Goal: Transaction & Acquisition: Download file/media

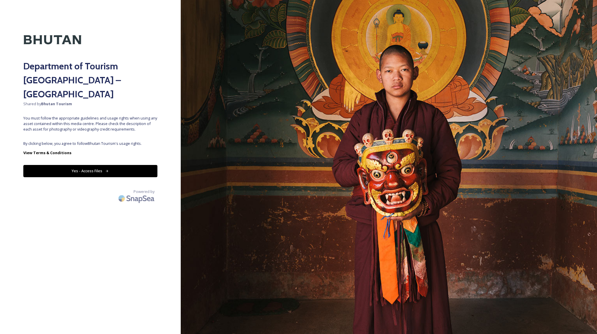
click at [83, 165] on button "Yes - Access Files" at bounding box center [90, 171] width 134 height 12
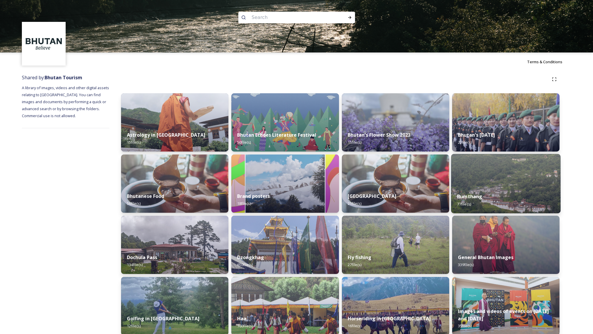
click at [490, 177] on img at bounding box center [506, 183] width 110 height 59
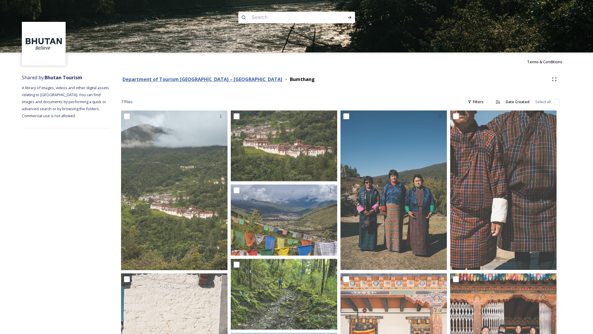
click at [208, 80] on strong "Department of Tourism [GEOGRAPHIC_DATA] – [GEOGRAPHIC_DATA]" at bounding box center [202, 79] width 160 height 6
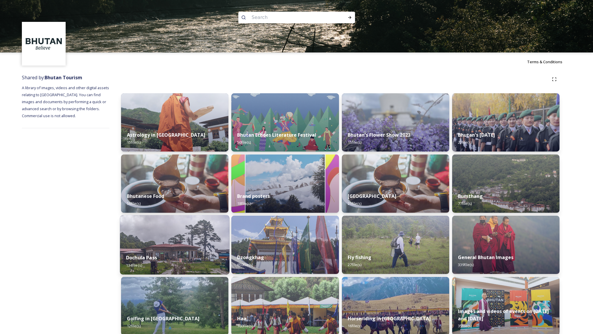
click at [202, 237] on img at bounding box center [175, 244] width 110 height 59
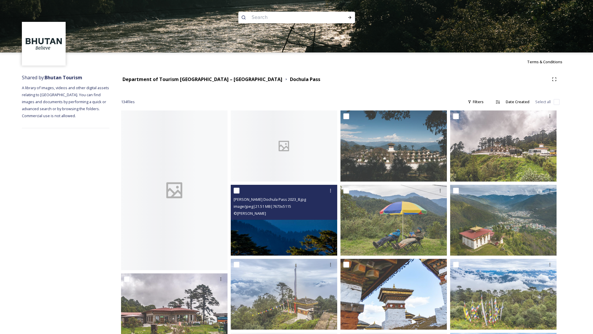
click at [280, 234] on img at bounding box center [284, 219] width 106 height 71
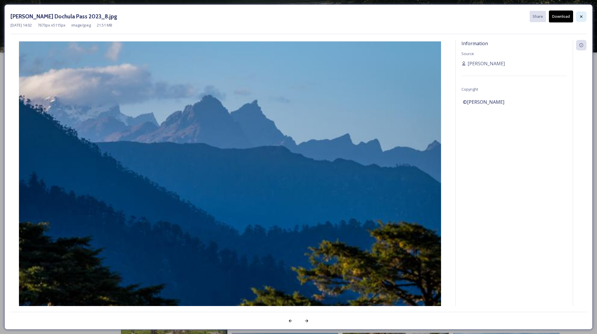
click at [582, 13] on div at bounding box center [581, 16] width 10 height 10
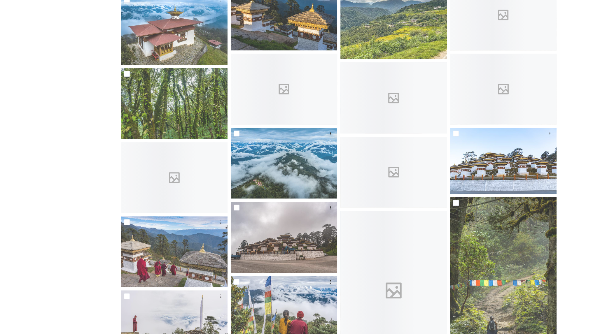
scroll to position [428, 0]
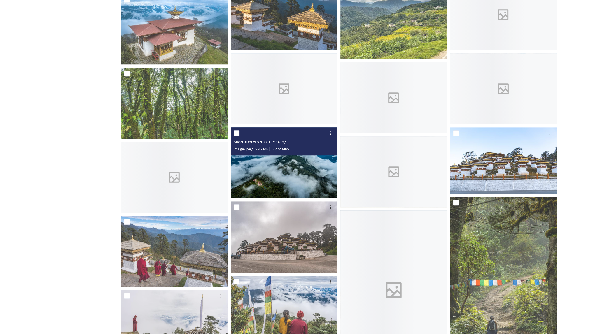
click at [302, 167] on img at bounding box center [284, 162] width 106 height 71
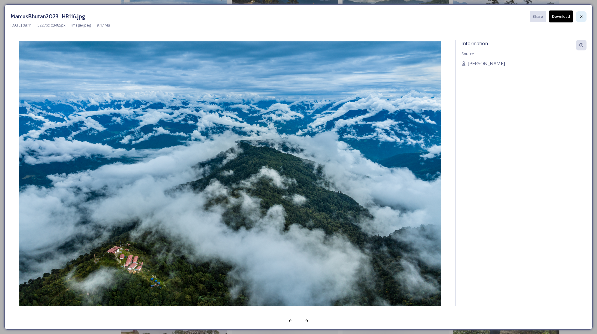
click at [581, 15] on icon at bounding box center [581, 16] width 5 height 5
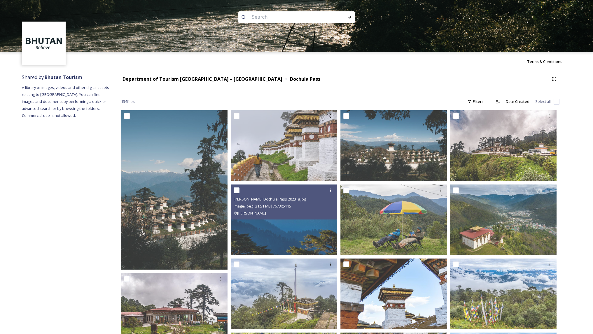
scroll to position [0, 0]
click at [276, 21] on input at bounding box center [289, 17] width 80 height 13
type input "flag"
click at [345, 18] on div "Run Search" at bounding box center [349, 17] width 10 height 10
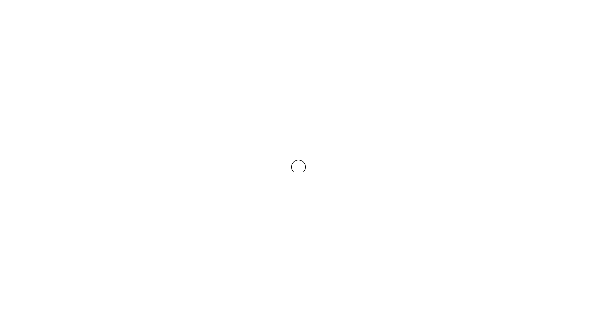
click at [347, 18] on div at bounding box center [298, 167] width 597 height 334
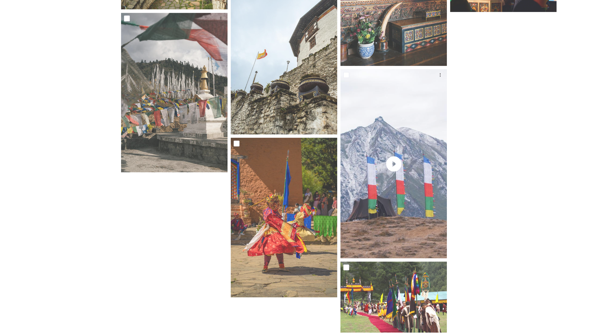
scroll to position [1020, 0]
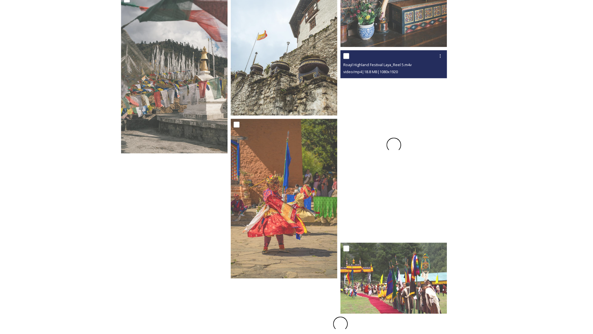
click at [389, 162] on div at bounding box center [393, 144] width 106 height 189
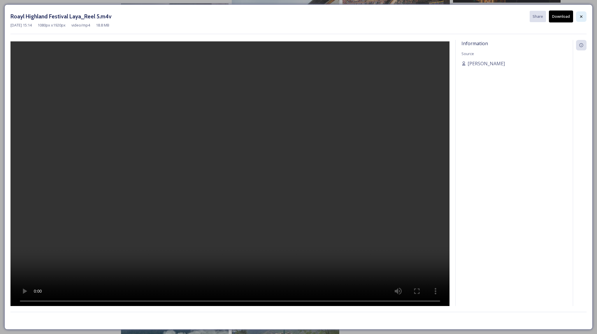
click at [580, 15] on icon at bounding box center [581, 16] width 5 height 5
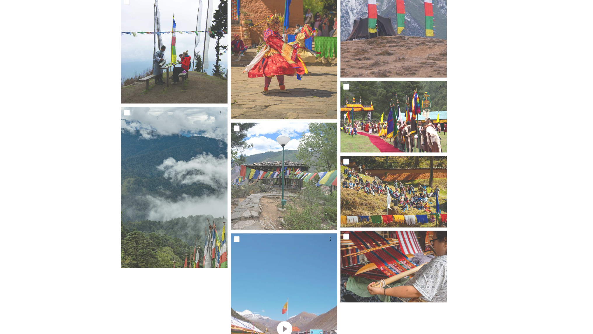
scroll to position [1192, 0]
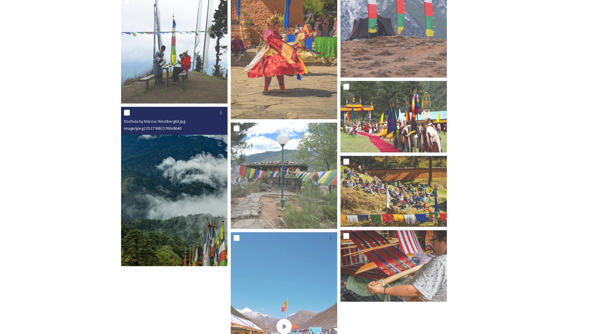
click at [185, 186] on img at bounding box center [174, 187] width 106 height 160
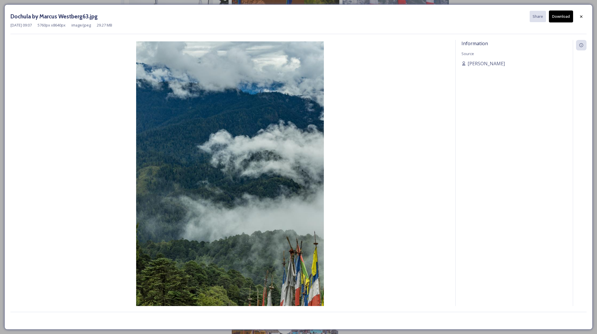
click at [561, 14] on button "Download" at bounding box center [561, 16] width 24 height 12
click at [581, 16] on icon at bounding box center [581, 16] width 5 height 5
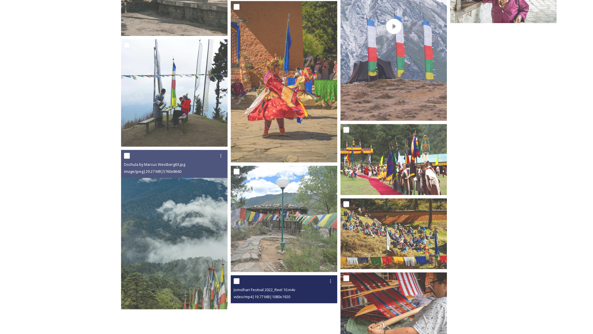
scroll to position [1118, 0]
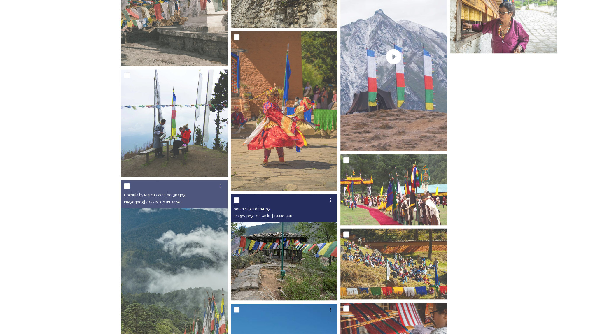
click at [294, 232] on img at bounding box center [284, 247] width 106 height 106
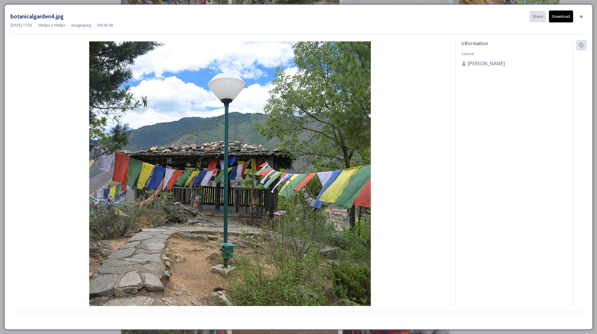
click at [589, 17] on div "botanicalgarden4.jpg Share Download [DATE] 17:56 1000 px x 1000 px image/jpeg 3…" at bounding box center [298, 166] width 588 height 325
click at [580, 13] on div at bounding box center [581, 16] width 10 height 10
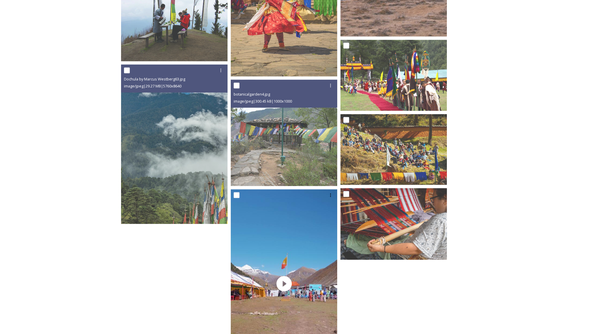
scroll to position [1209, 0]
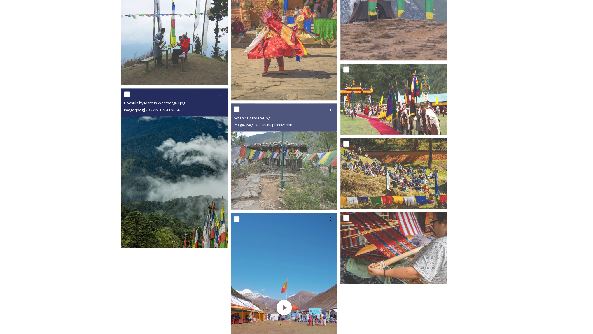
click at [173, 169] on img at bounding box center [174, 168] width 106 height 160
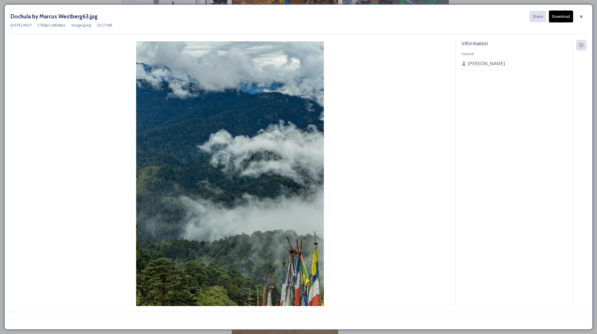
click at [561, 15] on button "Download" at bounding box center [561, 16] width 24 height 12
drag, startPoint x: 584, startPoint y: 17, endPoint x: 574, endPoint y: 19, distance: 10.6
click at [585, 17] on div at bounding box center [581, 16] width 10 height 10
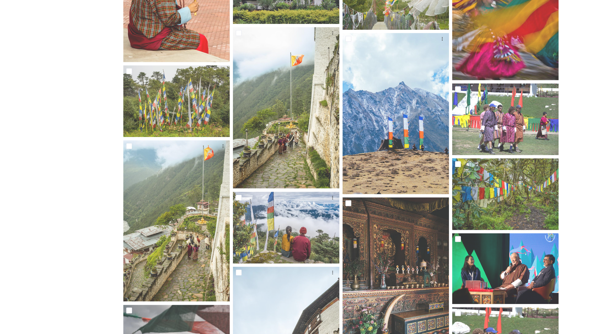
scroll to position [597, 0]
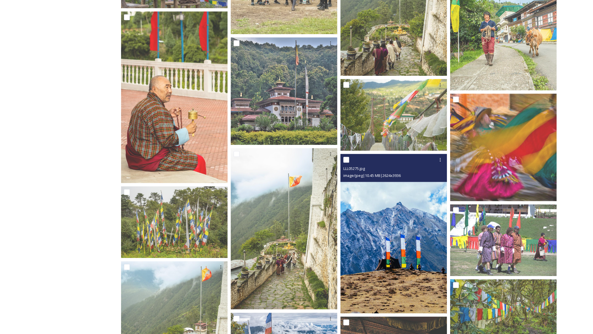
click at [390, 216] on img at bounding box center [393, 234] width 106 height 160
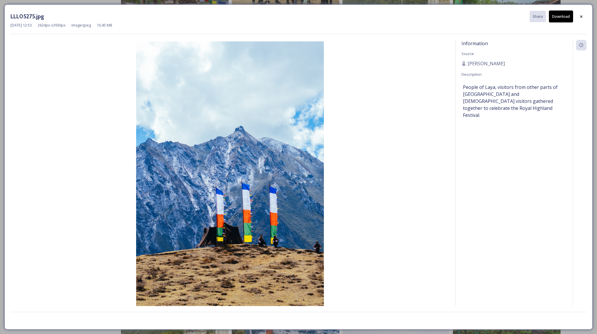
click at [559, 15] on button "Download" at bounding box center [561, 16] width 24 height 12
